Goal: Information Seeking & Learning: Learn about a topic

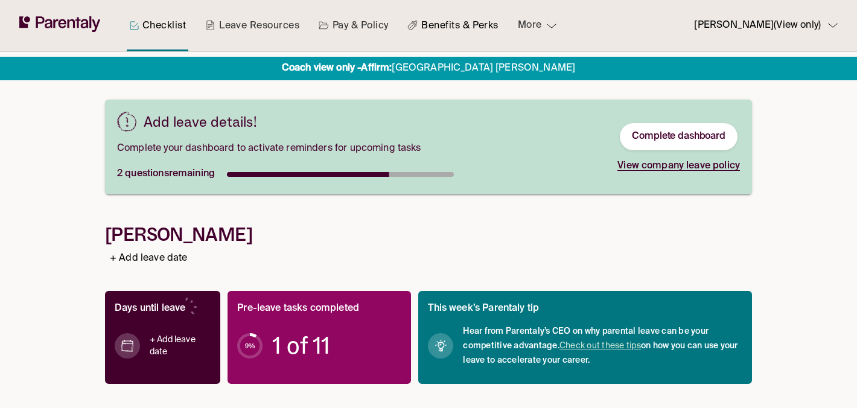
click at [467, 27] on link "Benefits & Perks" at bounding box center [452, 25] width 95 height 51
click at [460, 25] on link "Benefits & Perks" at bounding box center [452, 25] width 95 height 51
click at [365, 25] on link "Pay & Policy" at bounding box center [353, 25] width 75 height 51
click at [354, 25] on link "Pay & Policy" at bounding box center [353, 25] width 75 height 51
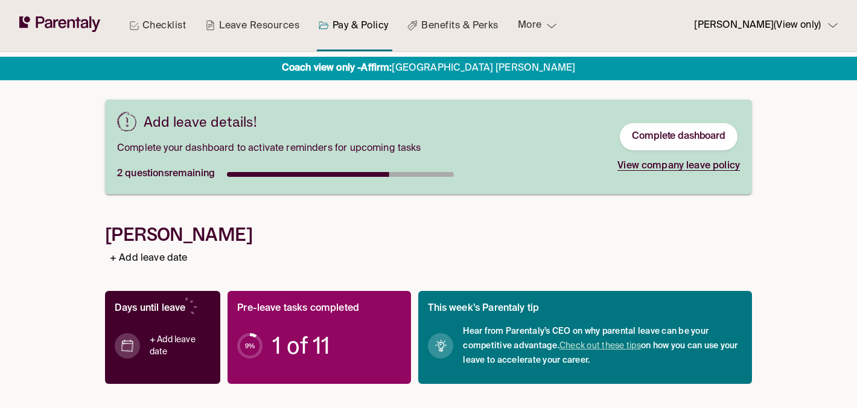
click at [354, 25] on link "Pay & Policy" at bounding box center [353, 25] width 75 height 51
click at [347, 26] on link "Pay & Policy" at bounding box center [353, 25] width 75 height 51
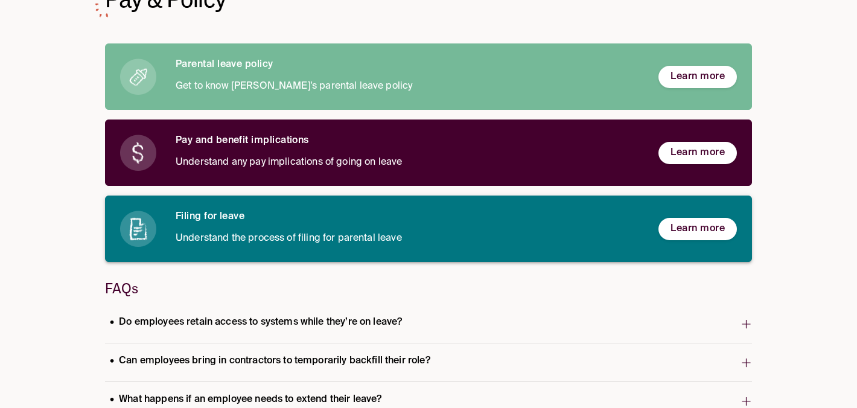
scroll to position [129, 0]
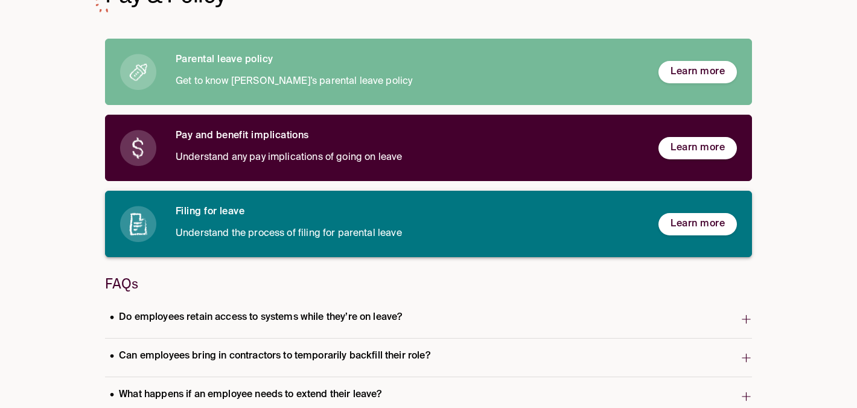
click at [696, 218] on span "Learn more" at bounding box center [697, 224] width 54 height 13
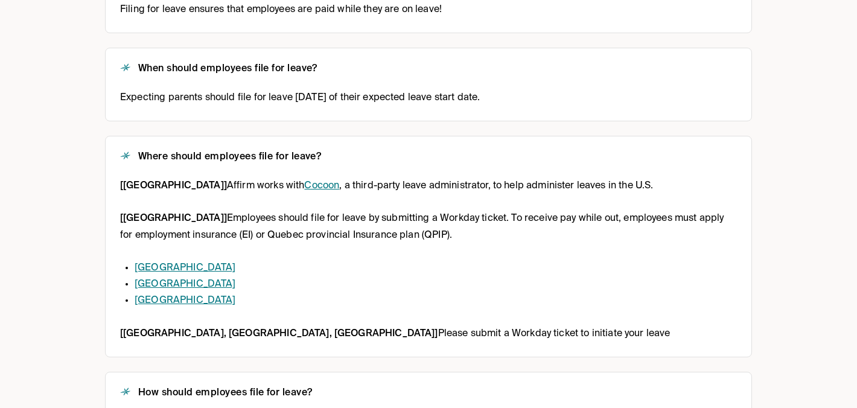
scroll to position [293, 0]
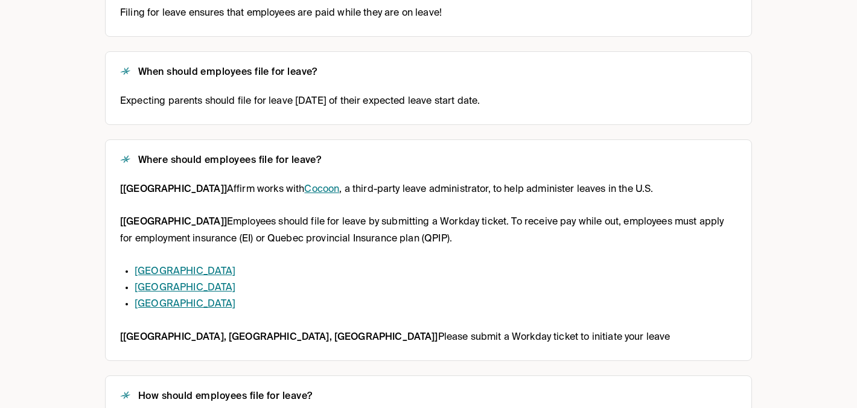
click at [304, 188] on link "Cocoon" at bounding box center [321, 190] width 35 height 10
